Goal: Find specific page/section: Find specific page/section

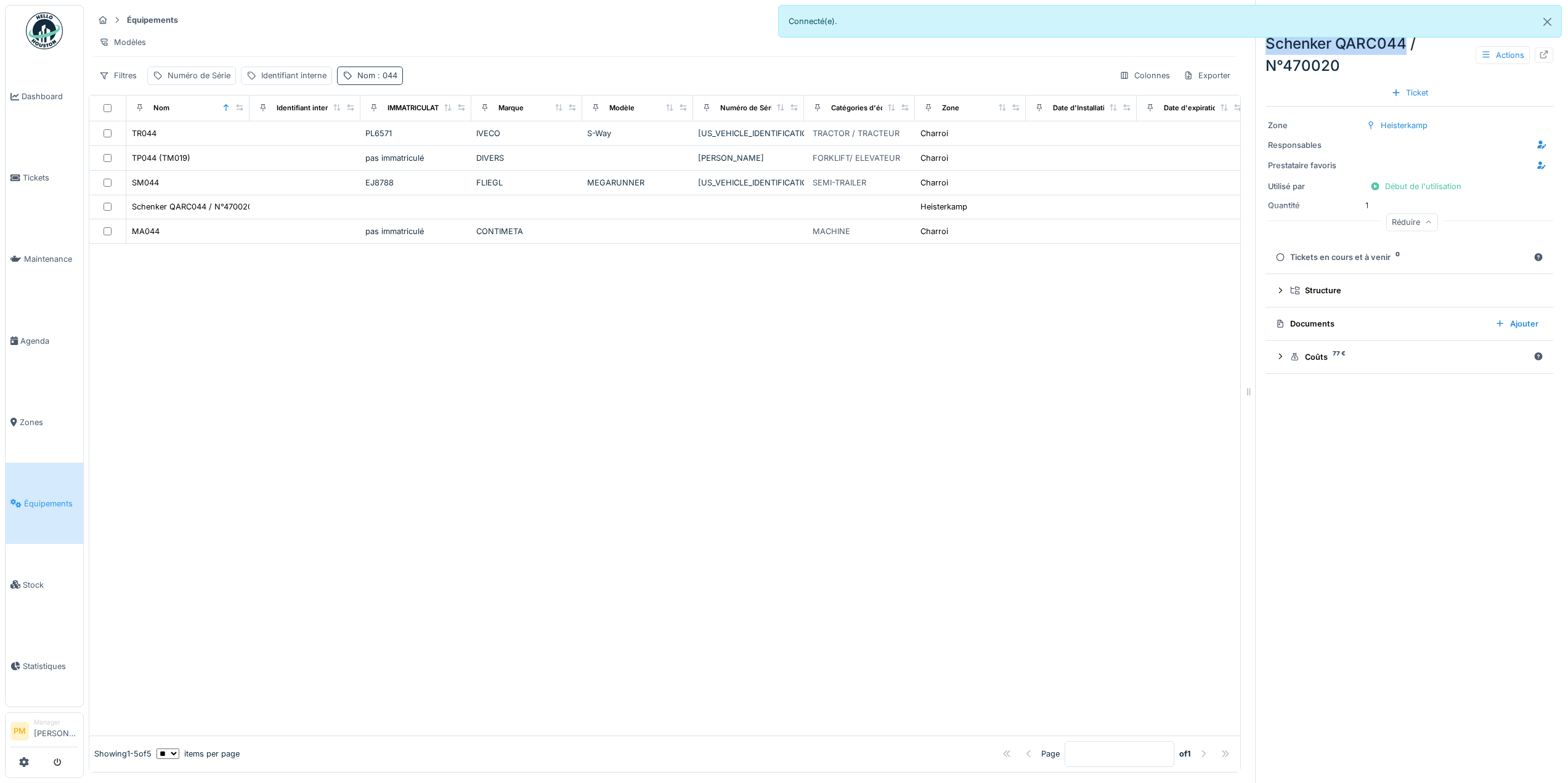
click at [382, 80] on span ": 044" at bounding box center [386, 75] width 22 height 9
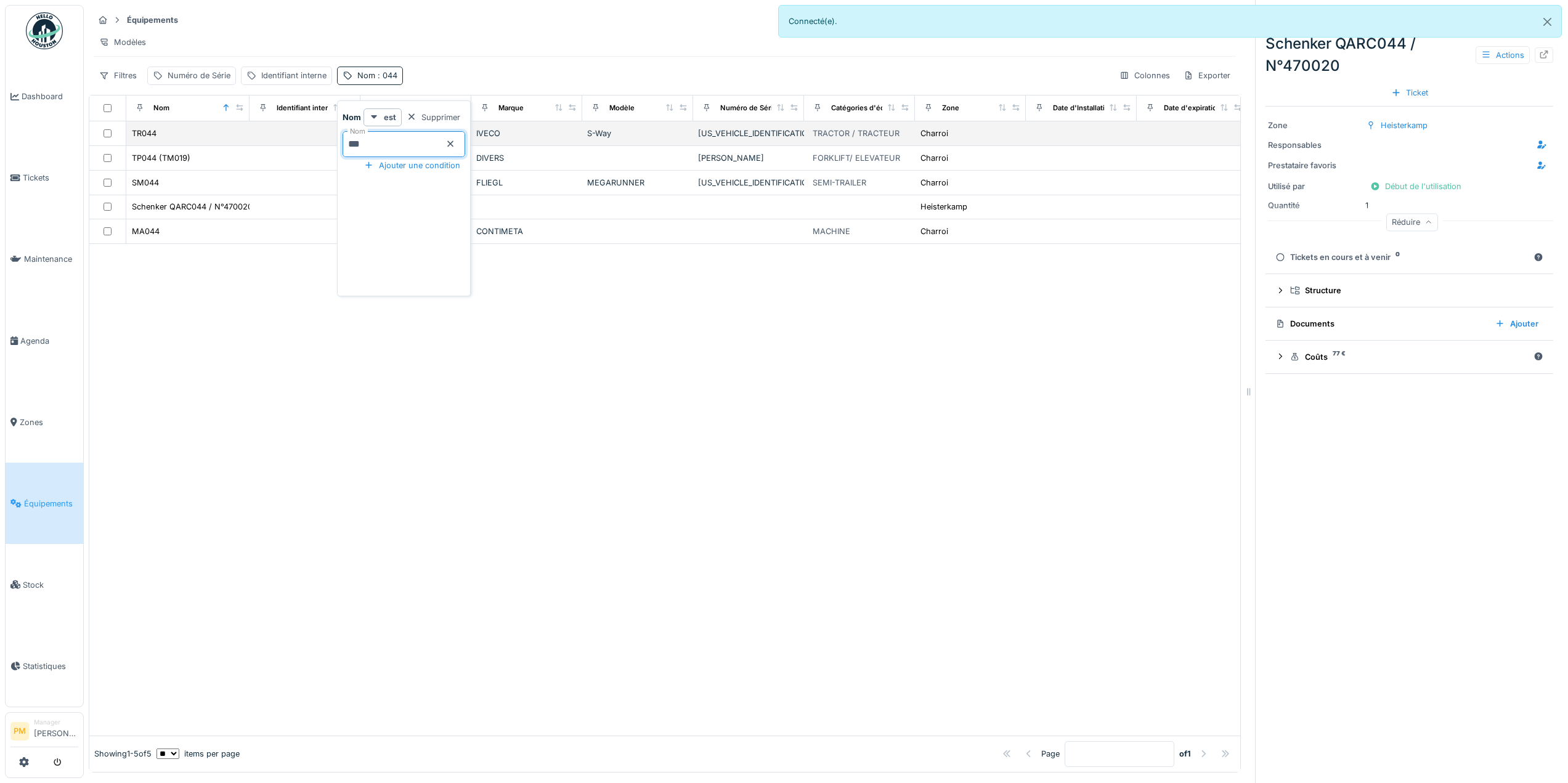
drag, startPoint x: 400, startPoint y: 142, endPoint x: 231, endPoint y: 142, distance: 169.0
click at [231, 142] on body "Dashboard Tickets Maintenance [GEOGRAPHIC_DATA] Zones Équipements Stock Statist…" at bounding box center [784, 392] width 1568 height 783
type input "***"
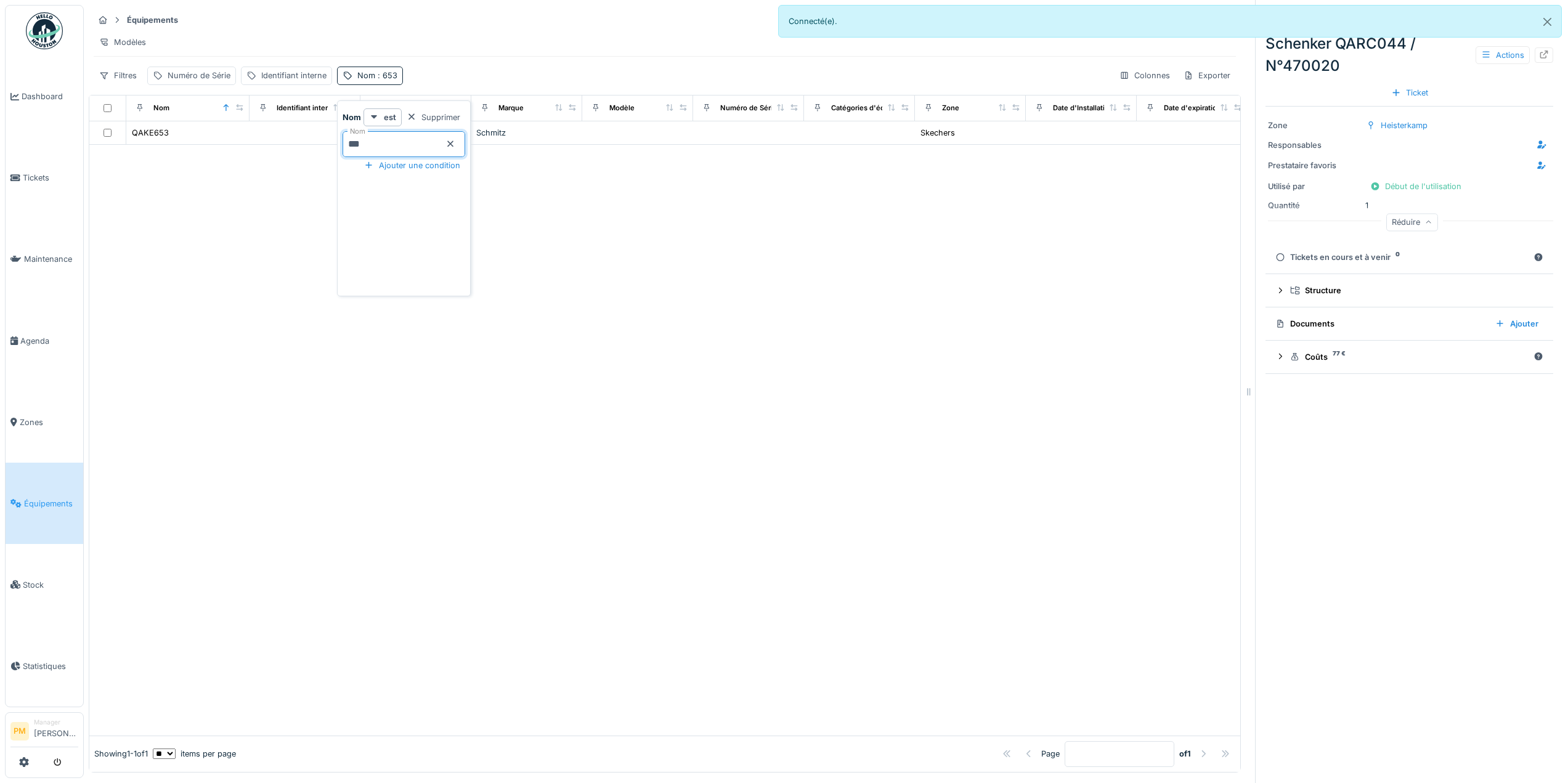
click at [235, 352] on div at bounding box center [665, 440] width 1151 height 591
click at [160, 139] on div "QAKE653" at bounding box center [150, 132] width 37 height 12
drag, startPoint x: 813, startPoint y: 236, endPoint x: 717, endPoint y: 203, distance: 101.5
click at [813, 236] on div at bounding box center [665, 440] width 1151 height 591
click at [366, 81] on div "Nom : 653" at bounding box center [377, 75] width 40 height 12
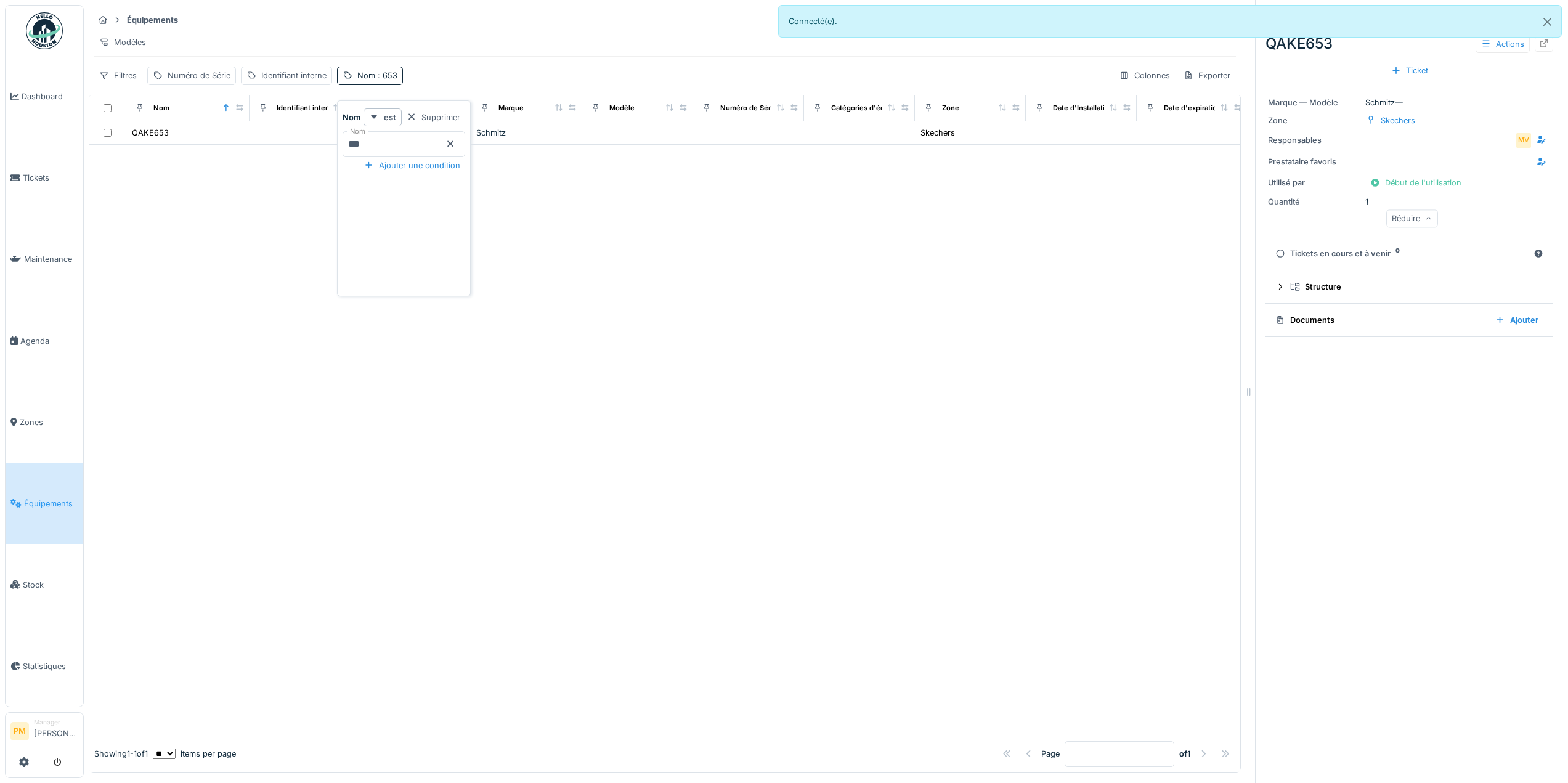
click at [455, 141] on icon at bounding box center [450, 144] width 10 height 8
click at [193, 253] on div at bounding box center [665, 440] width 1151 height 591
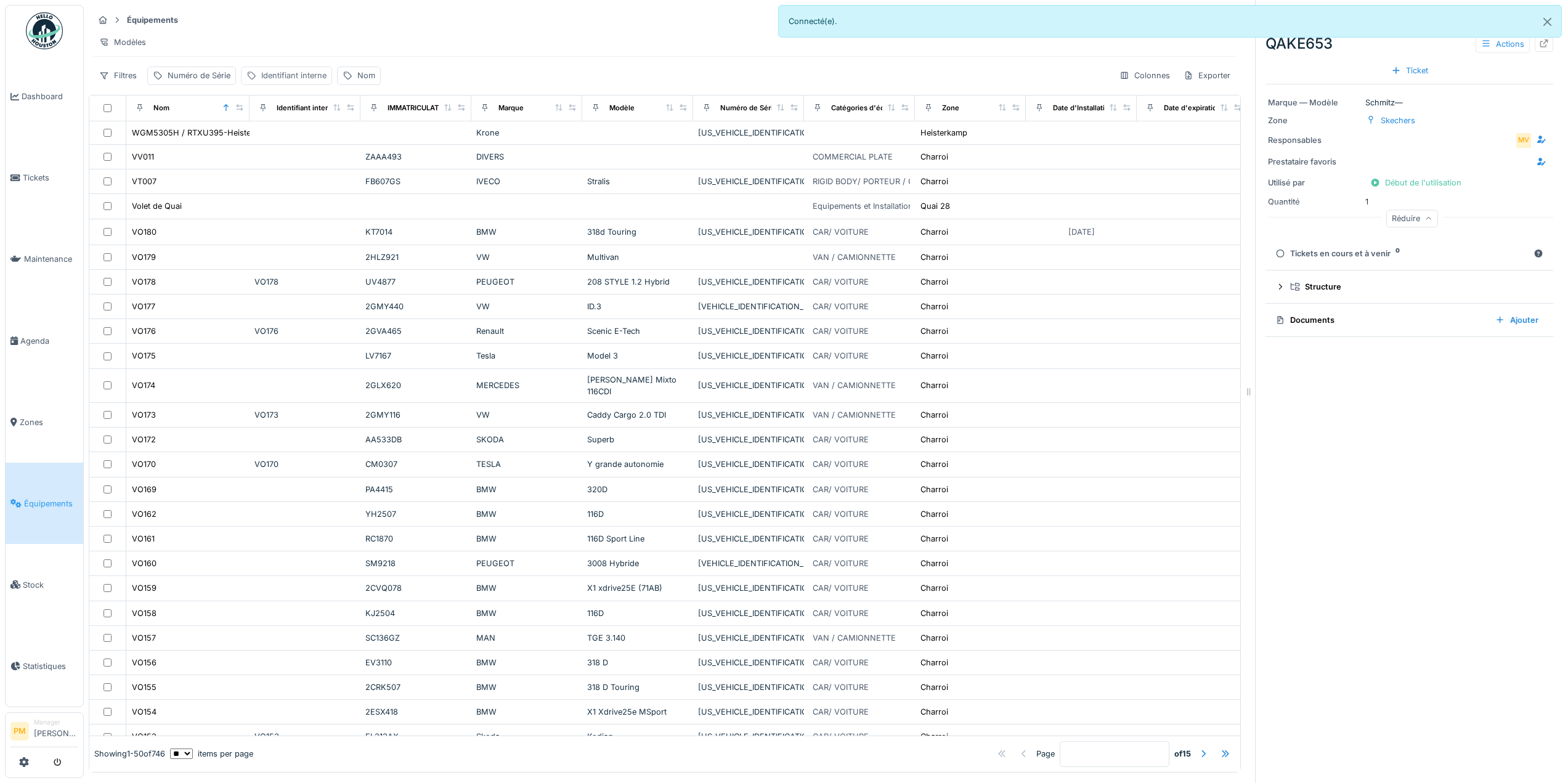
click at [308, 81] on div "Identifiant interne" at bounding box center [294, 75] width 66 height 12
click at [348, 161] on div "Ajouter une condition" at bounding box center [366, 165] width 106 height 16
click at [406, 178] on div "Supprimer" at bounding box center [388, 171] width 64 height 16
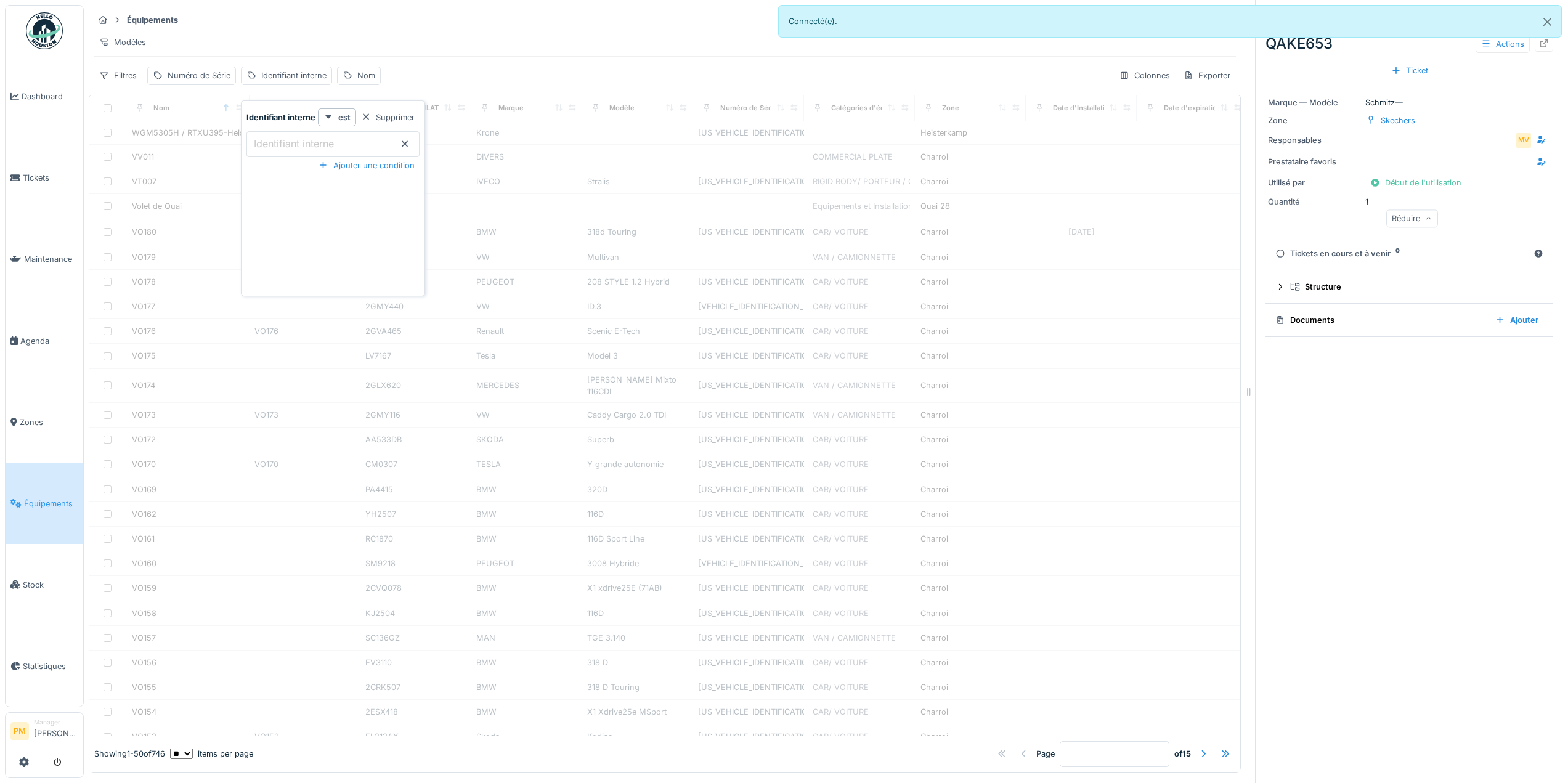
click at [358, 140] on interne_M2NjI "Identifiant interne" at bounding box center [333, 144] width 173 height 26
type interne_M2NjI "*"
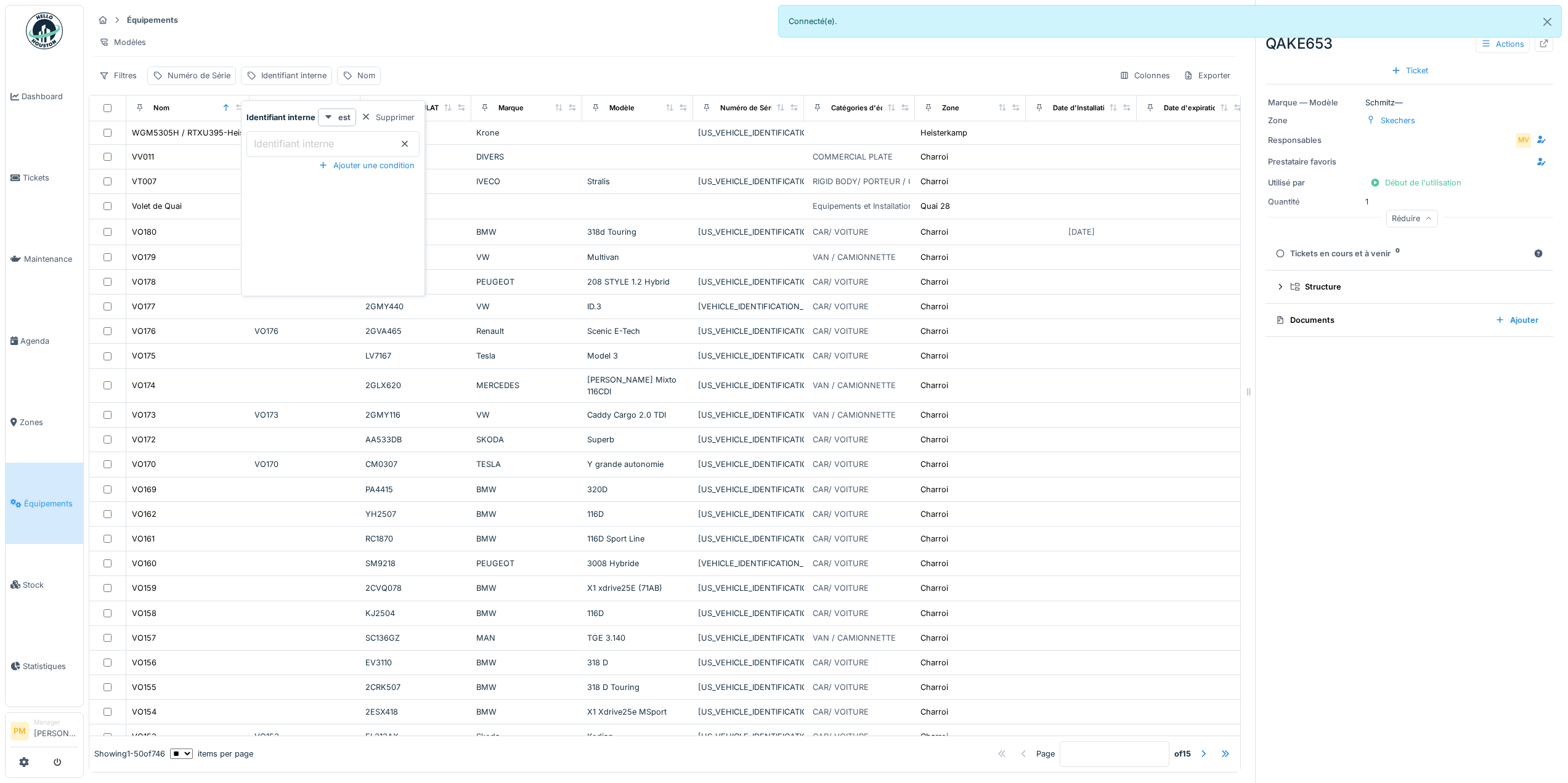
click at [408, 67] on div "Équipements Créer un nouvel équipement Modèles Filtres Numéro de Série Identifi…" at bounding box center [665, 47] width 1152 height 85
click at [363, 81] on div "Nom" at bounding box center [366, 75] width 18 height 12
click at [364, 141] on label "Nom" at bounding box center [361, 143] width 27 height 14
click at [364, 141] on input "Nom" at bounding box center [404, 144] width 122 height 26
type input "****"
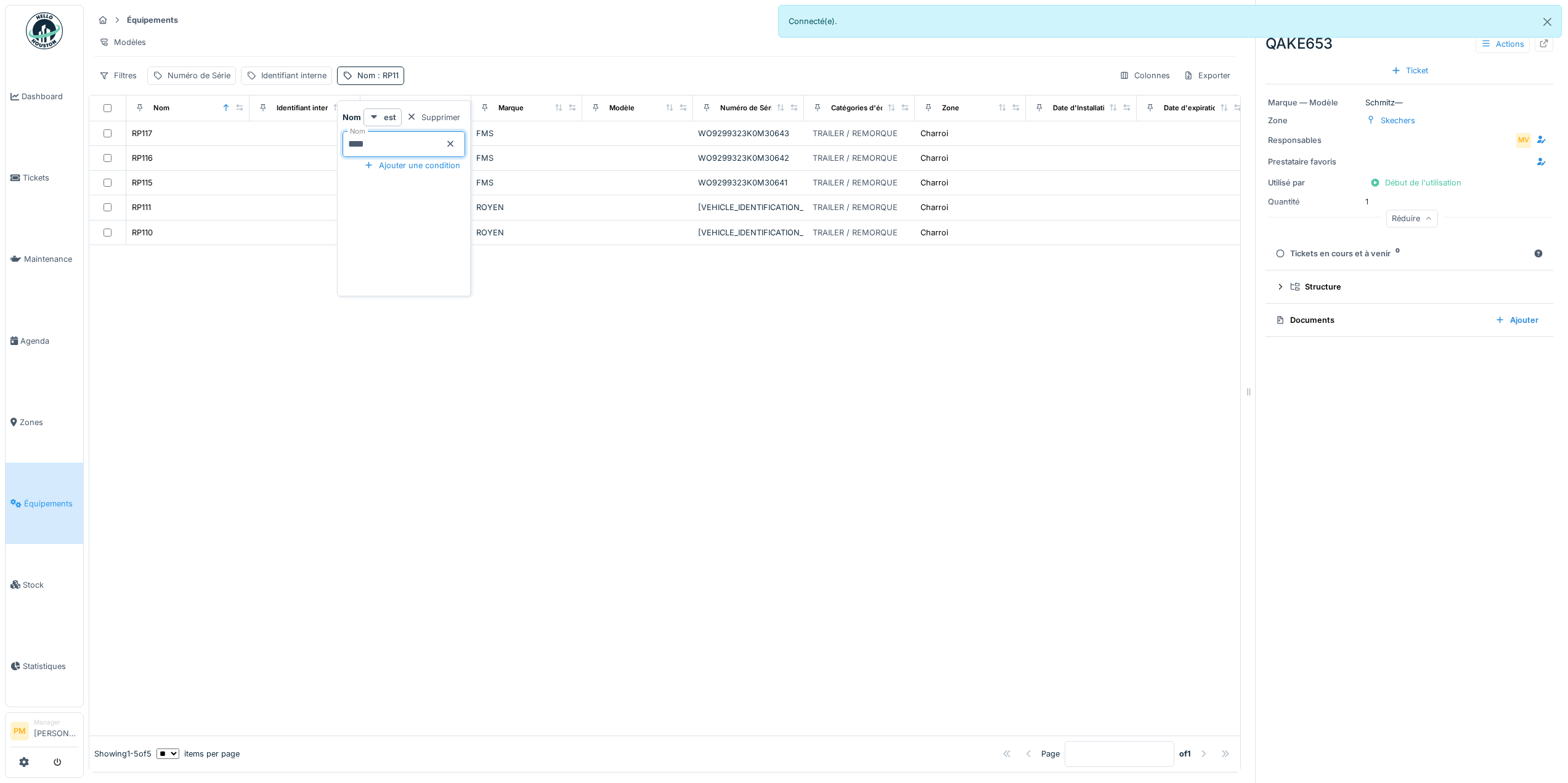
click at [244, 311] on div at bounding box center [665, 490] width 1151 height 490
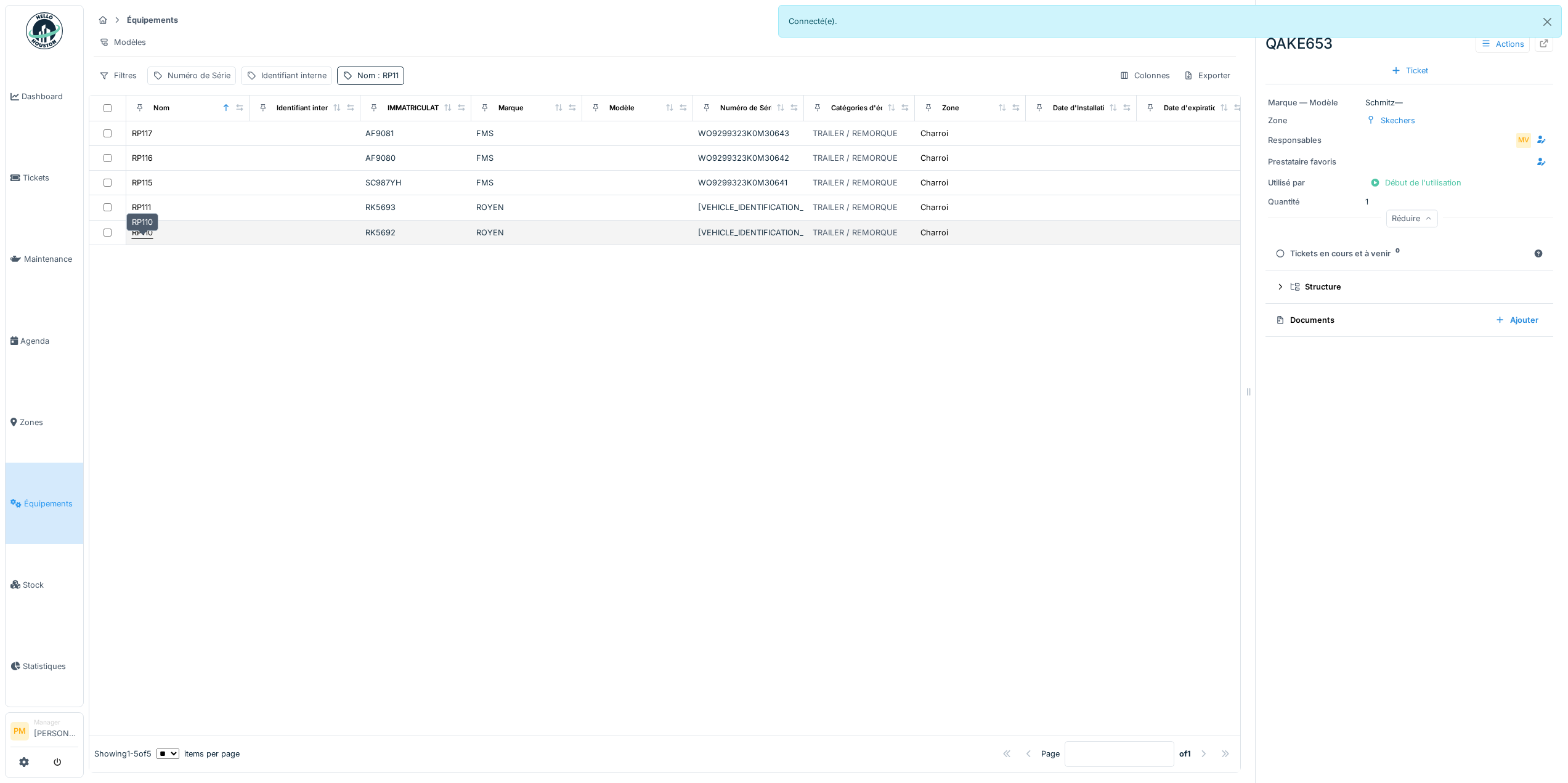
click at [150, 238] on div "RP110" at bounding box center [142, 232] width 21 height 12
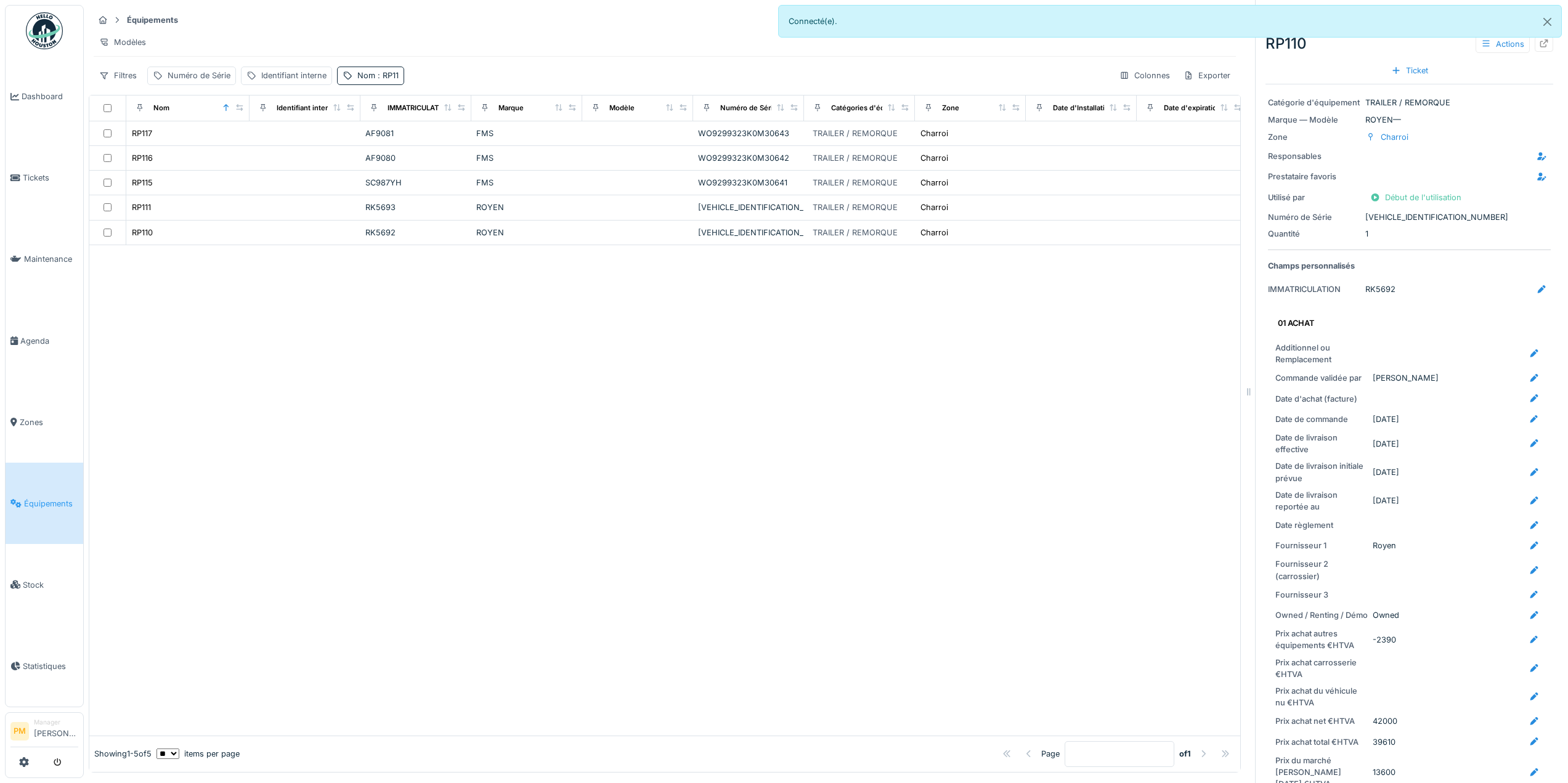
click at [1368, 287] on div "RK5692" at bounding box center [1381, 289] width 30 height 12
copy div "RK5692"
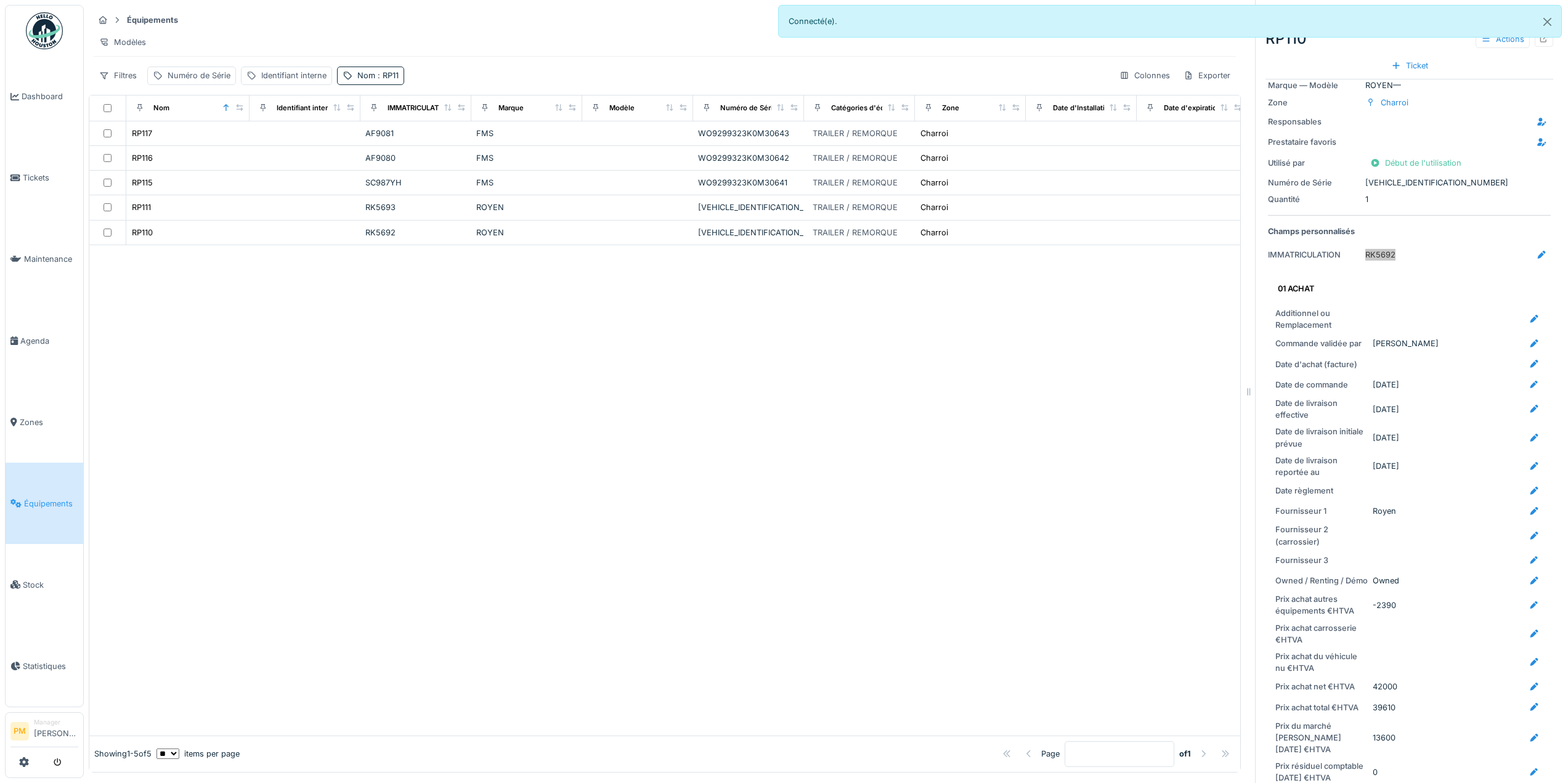
scroll to position [62, 0]
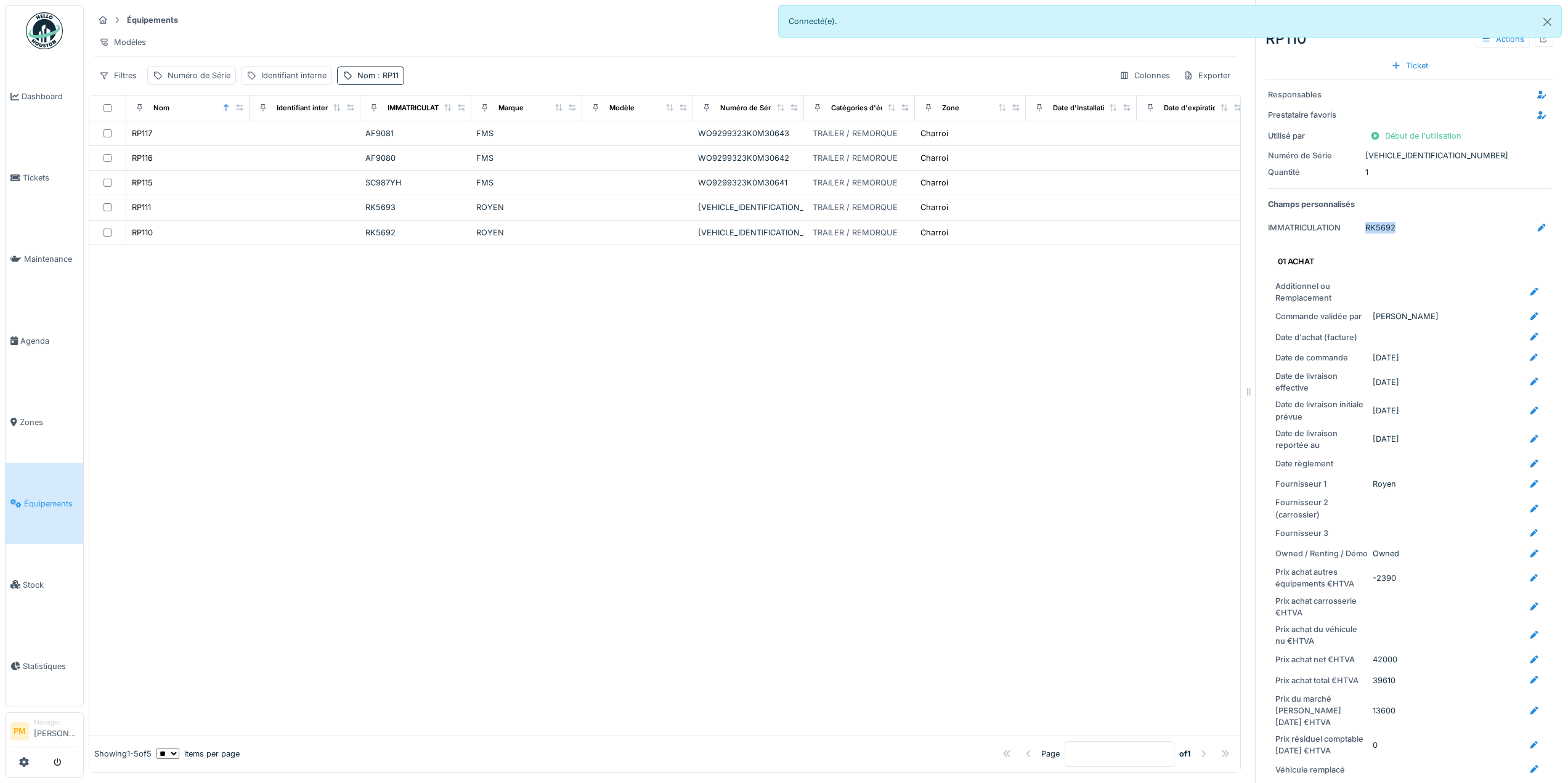
click at [1375, 228] on div "RK5692" at bounding box center [1381, 228] width 30 height 12
copy div "RK5692"
